Goal: Complete application form

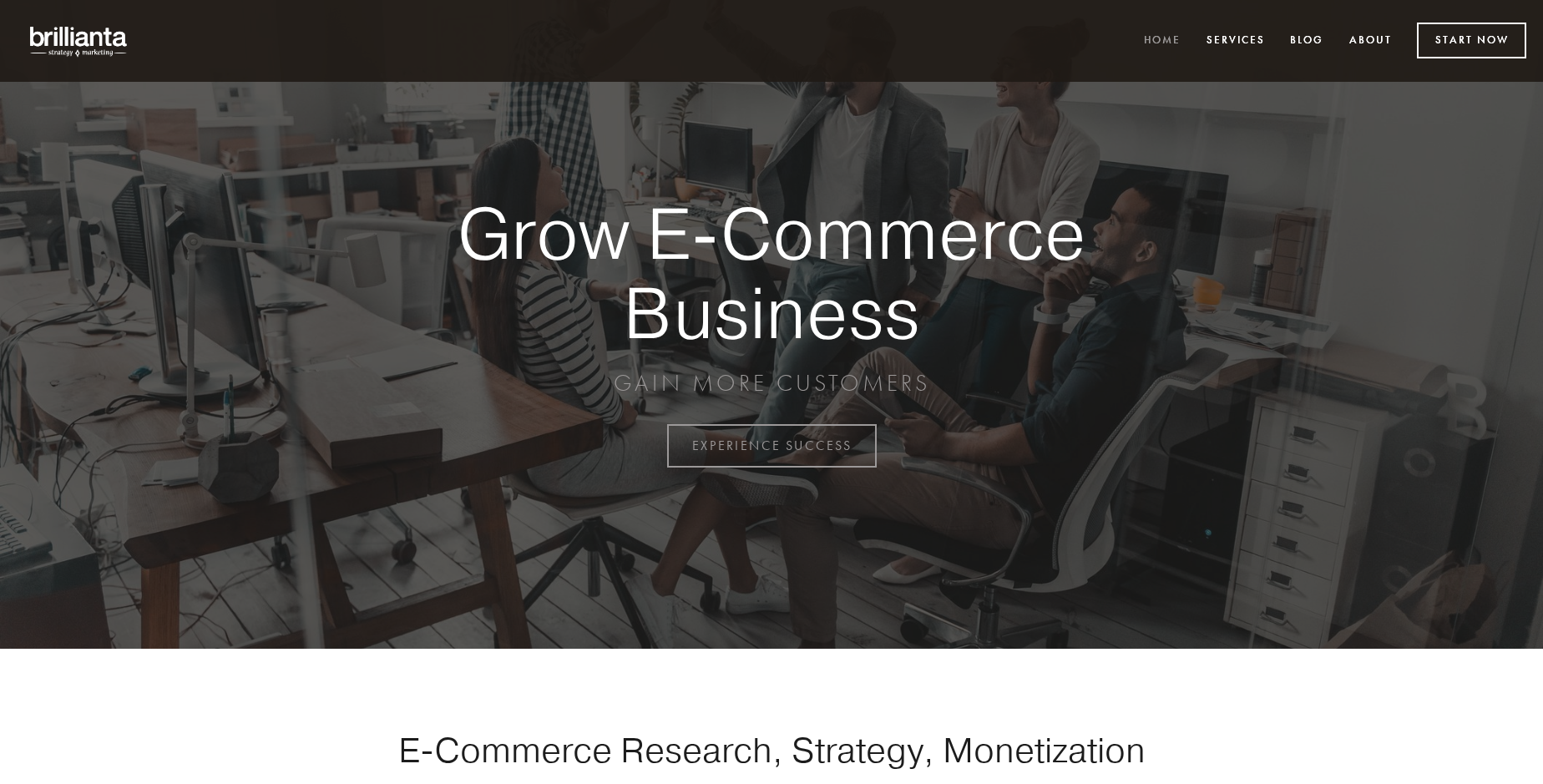
scroll to position [4374, 0]
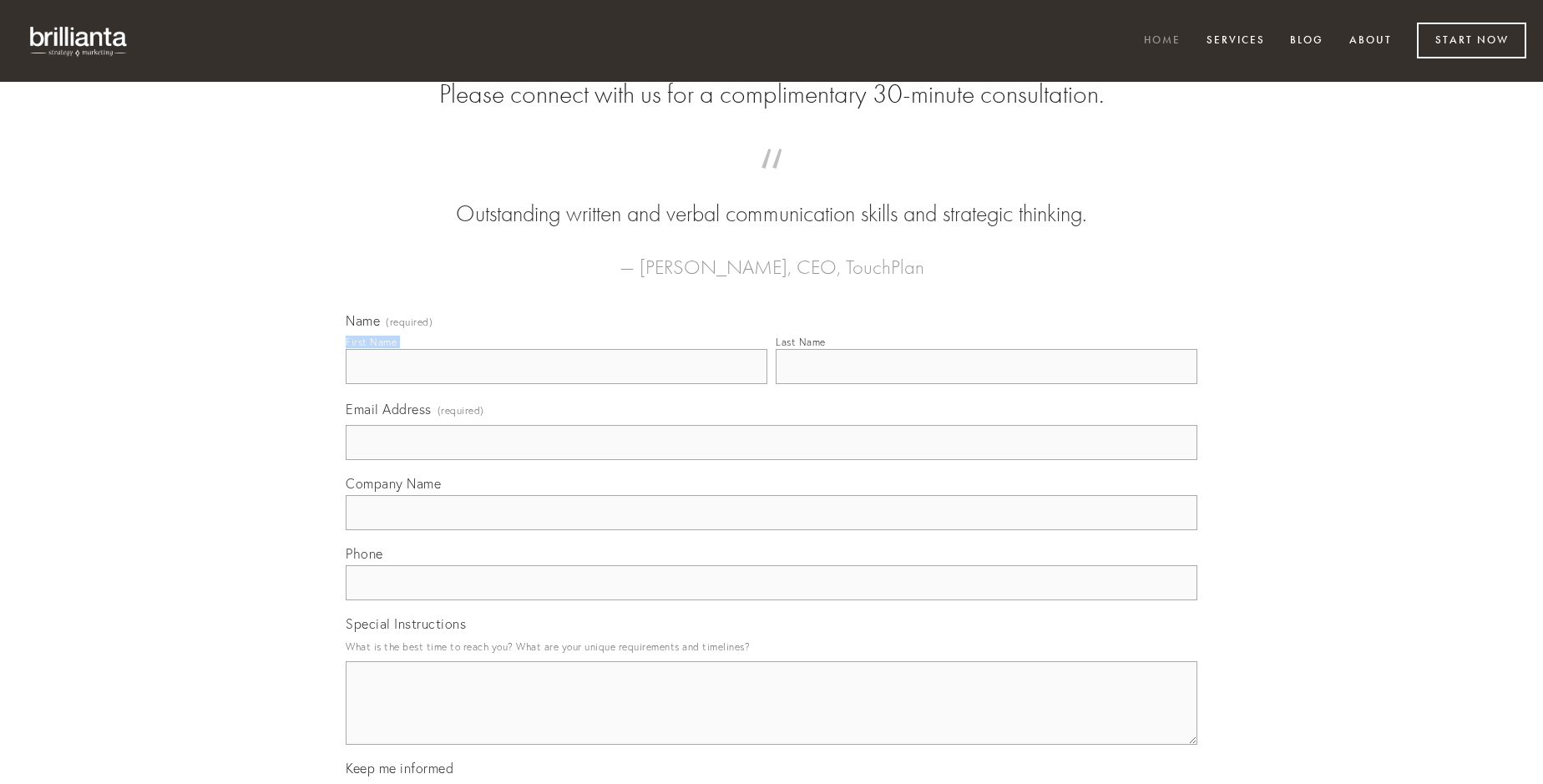
type input "[PERSON_NAME]"
click at [985, 384] on input "Last Name" at bounding box center [986, 365] width 422 height 35
type input "[PERSON_NAME]"
click at [772, 459] on input "Email Address (required)" at bounding box center [772, 441] width 852 height 35
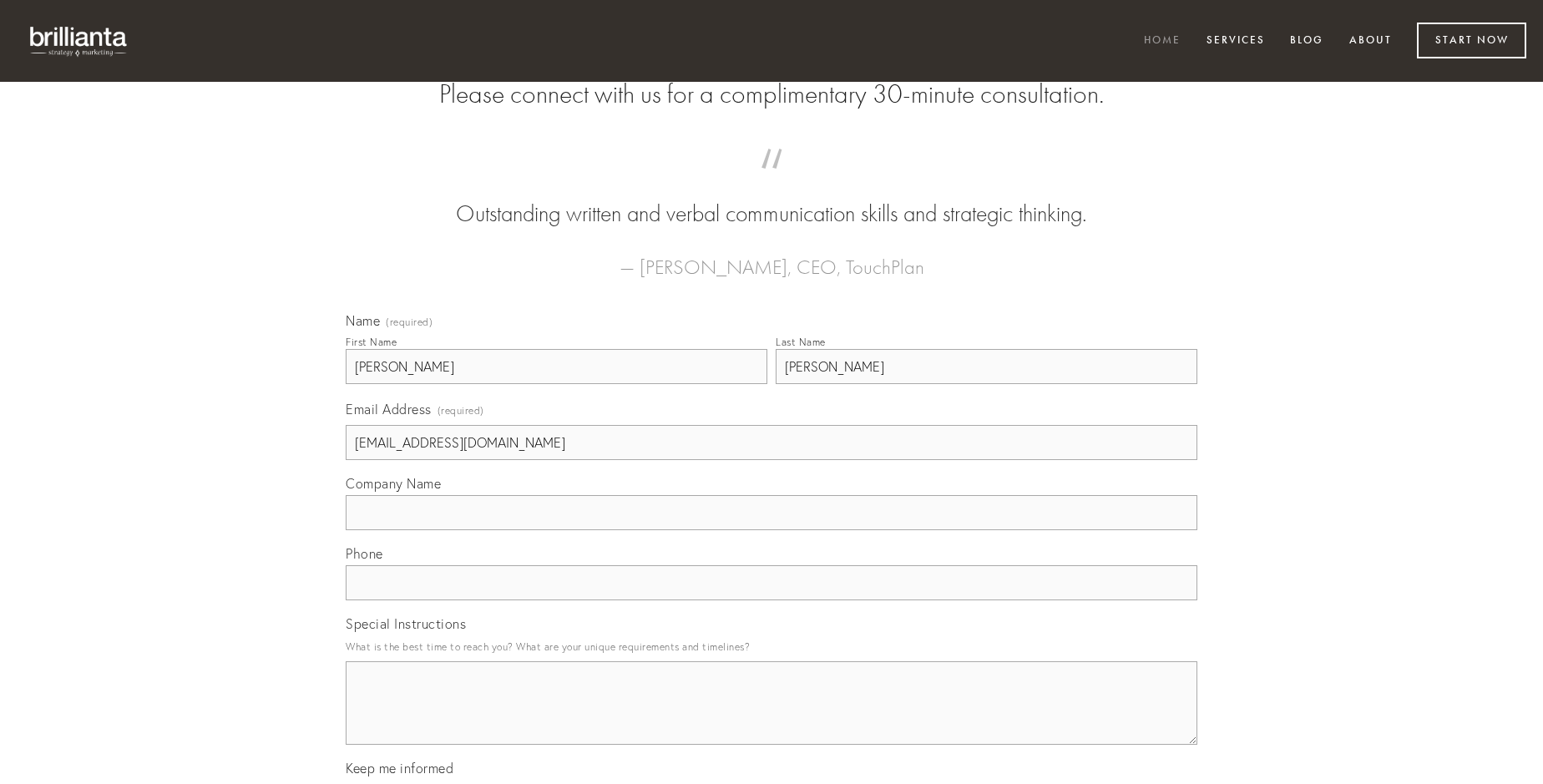
type input "[EMAIL_ADDRESS][DOMAIN_NAME]"
click at [772, 530] on input "Company Name" at bounding box center [772, 512] width 852 height 35
type input "corporis"
click at [772, 600] on input "text" at bounding box center [772, 582] width 852 height 35
click at [772, 718] on textarea "Special Instructions" at bounding box center [772, 703] width 852 height 83
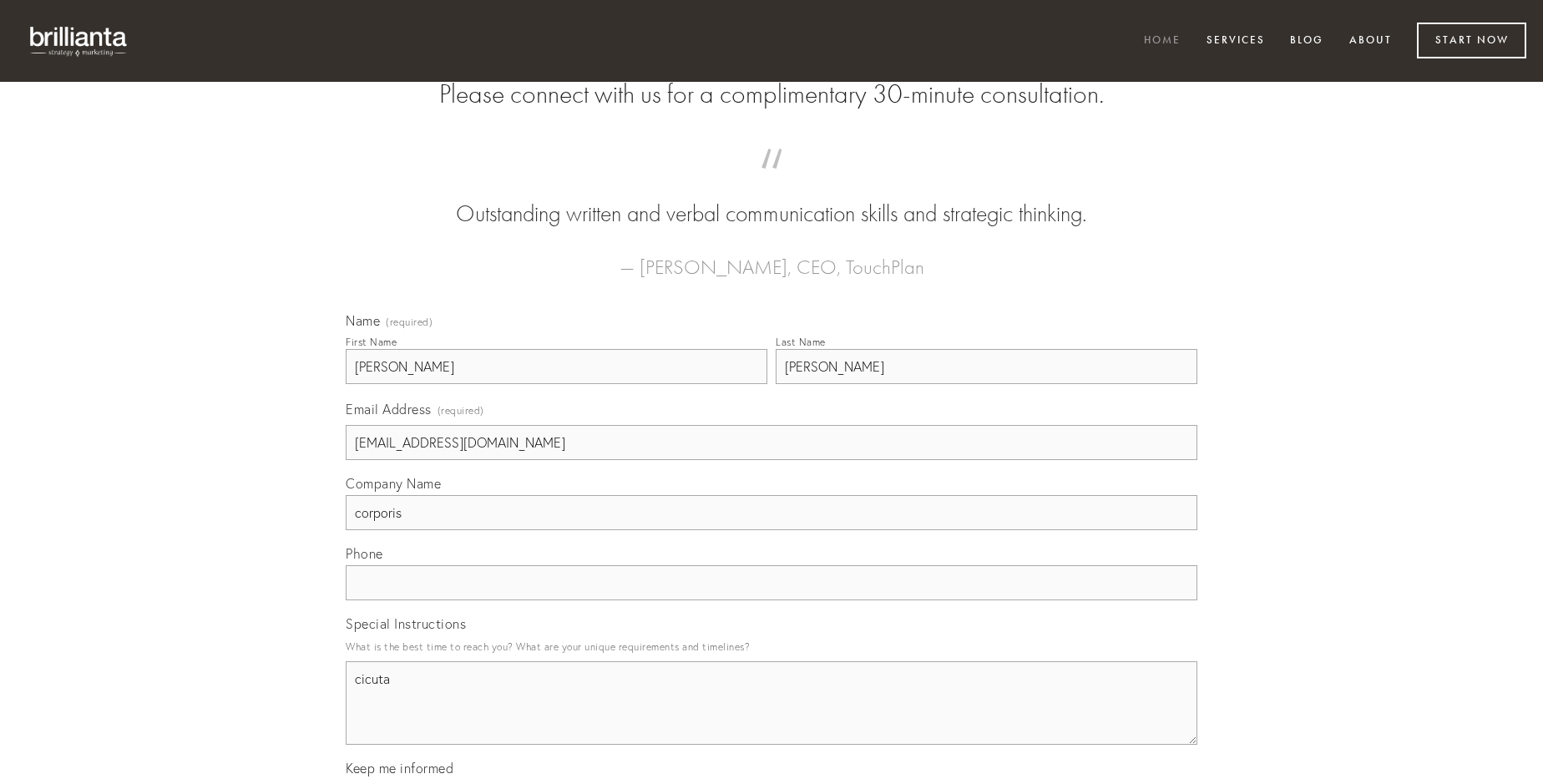
type textarea "cicuta"
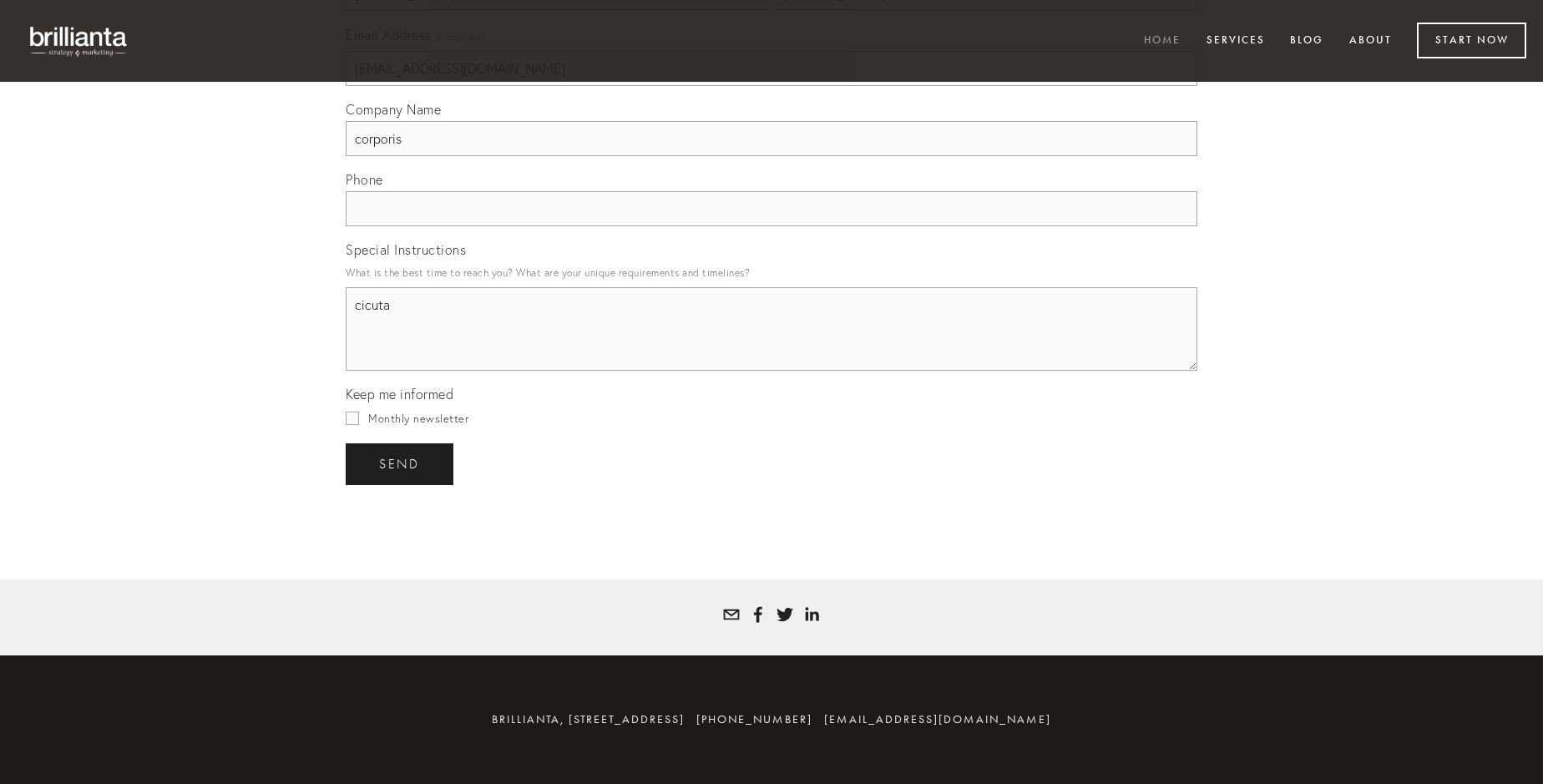
click at [401, 463] on span "send" at bounding box center [399, 463] width 41 height 15
